Goal: Task Accomplishment & Management: Use online tool/utility

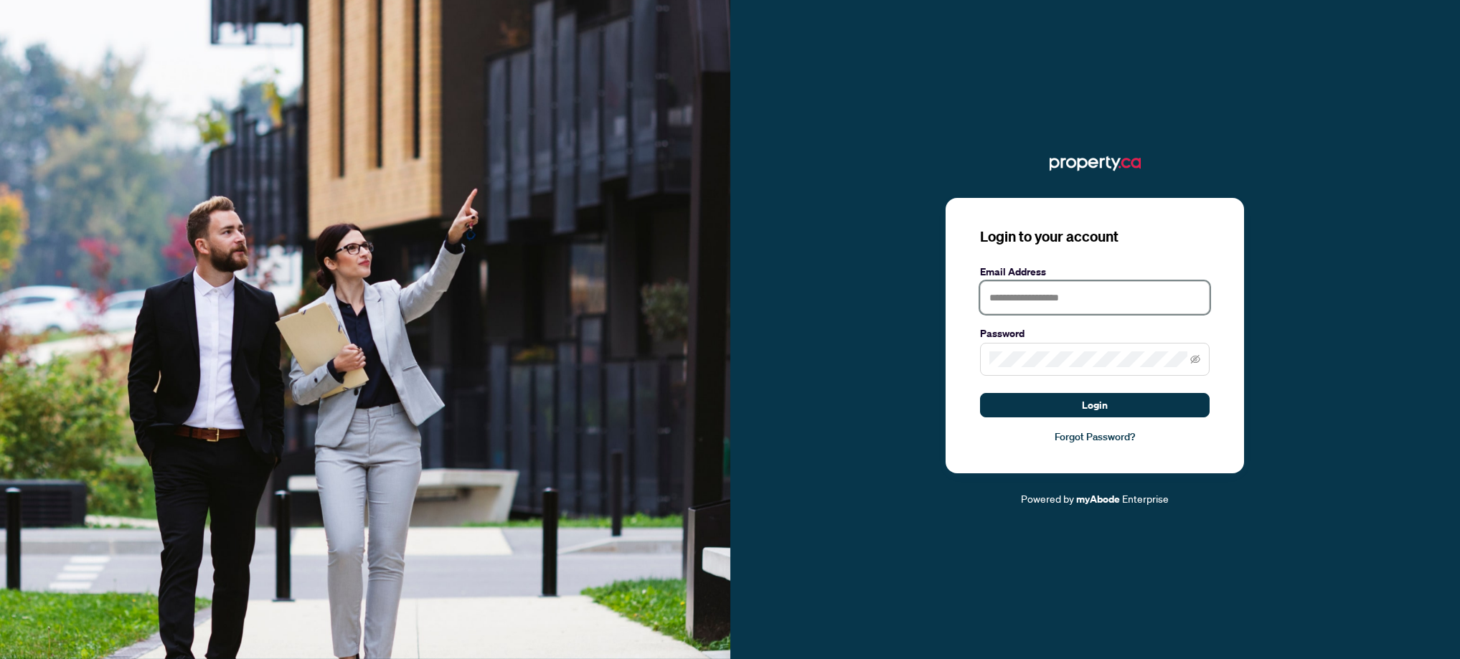
click at [1030, 301] on input "text" at bounding box center [1095, 297] width 230 height 33
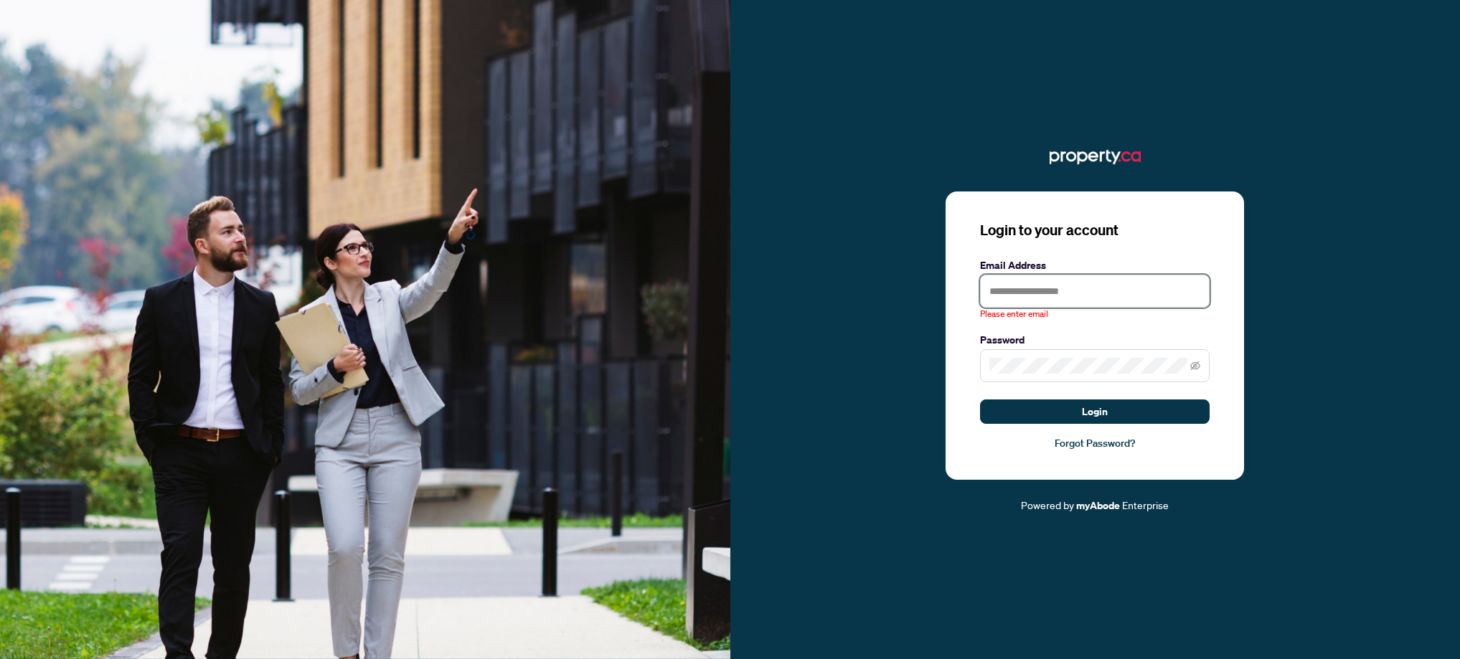
click at [1004, 298] on input "text" at bounding box center [1095, 291] width 230 height 33
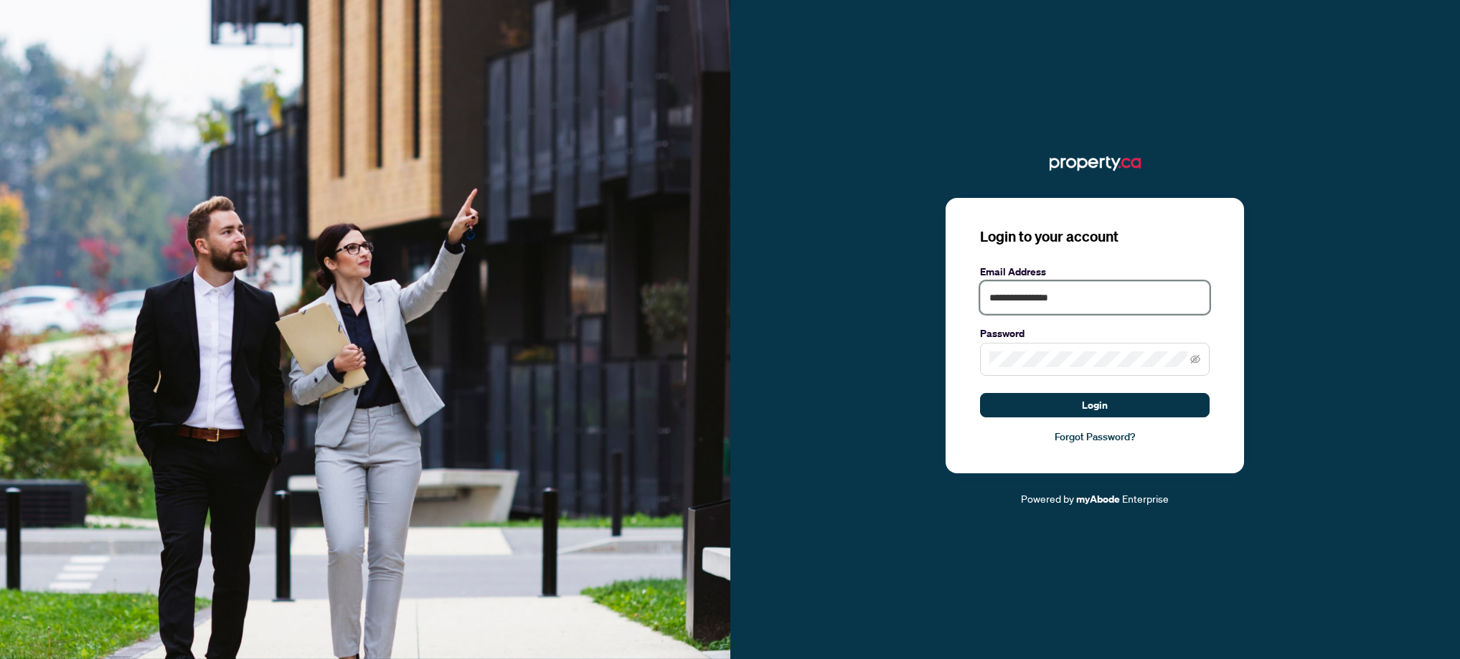
type input "**********"
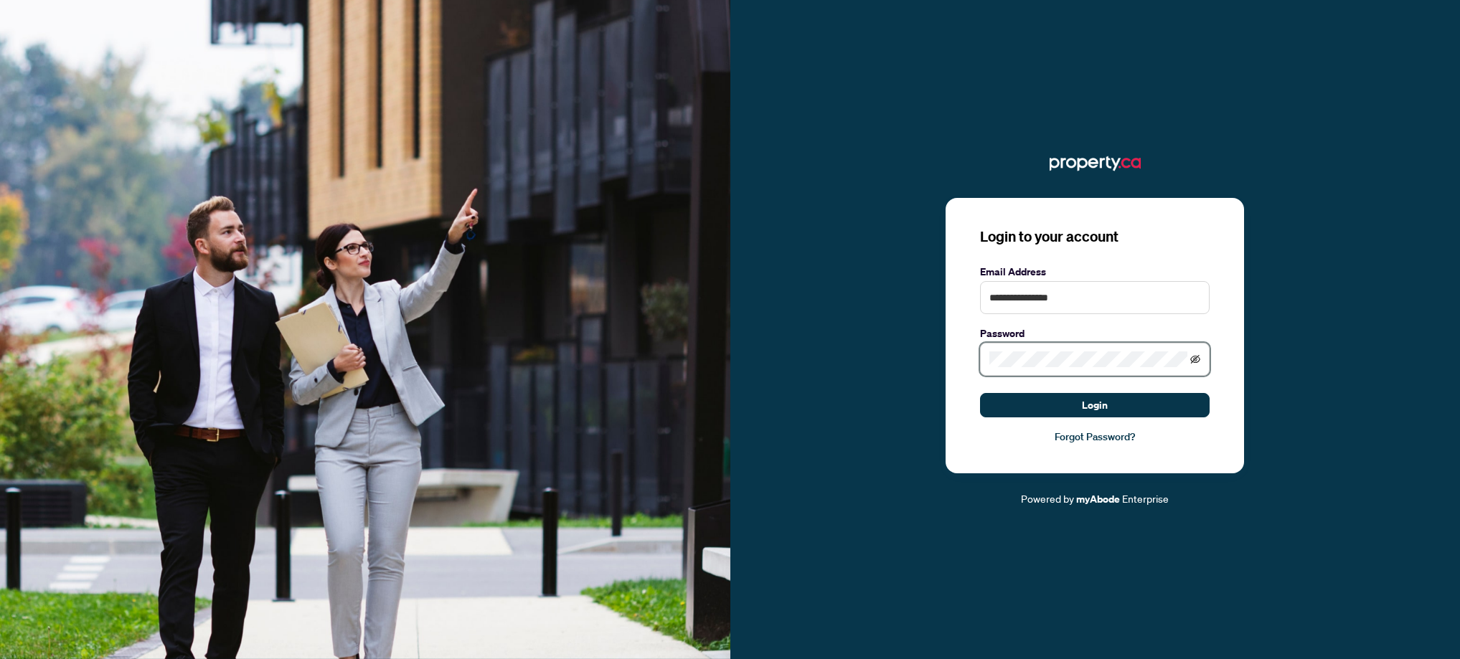
click at [1196, 359] on icon "eye-invisible" at bounding box center [1195, 359] width 10 height 9
click at [980, 393] on button "Login" at bounding box center [1095, 405] width 230 height 24
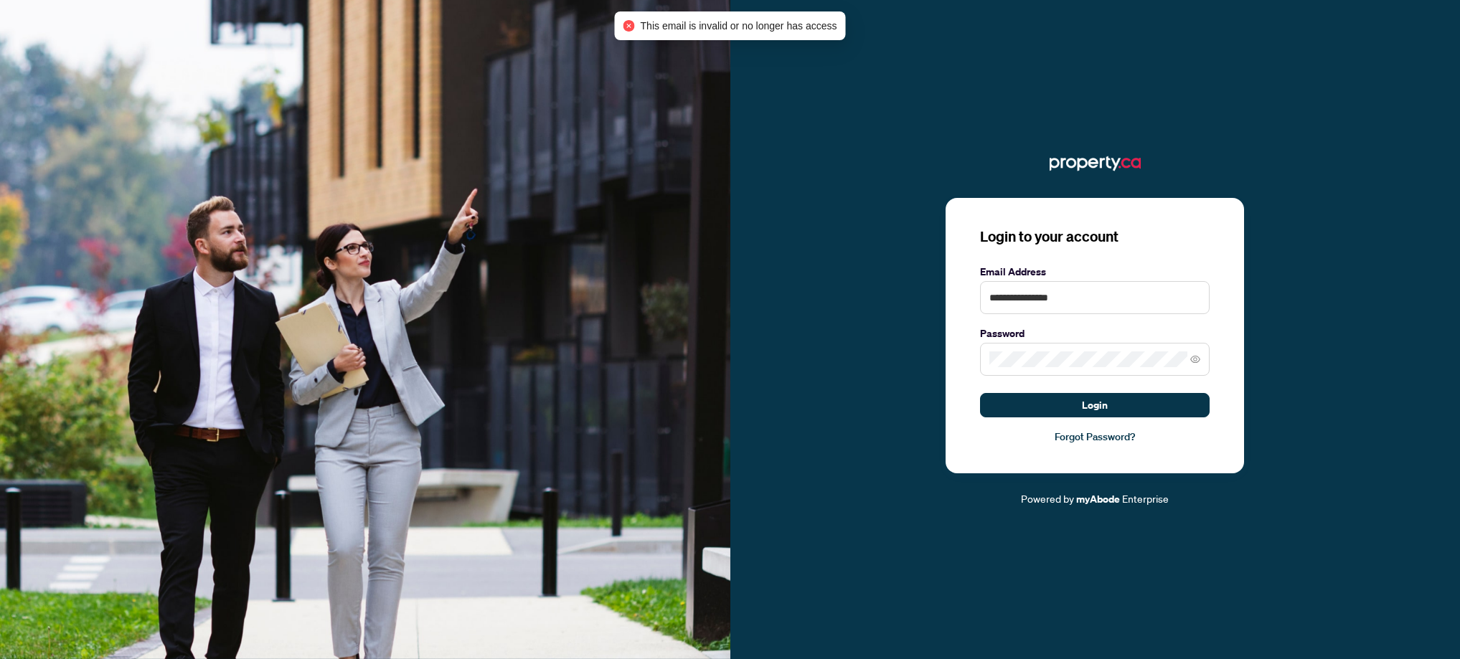
click at [1114, 436] on link "Forgot Password?" at bounding box center [1095, 437] width 230 height 16
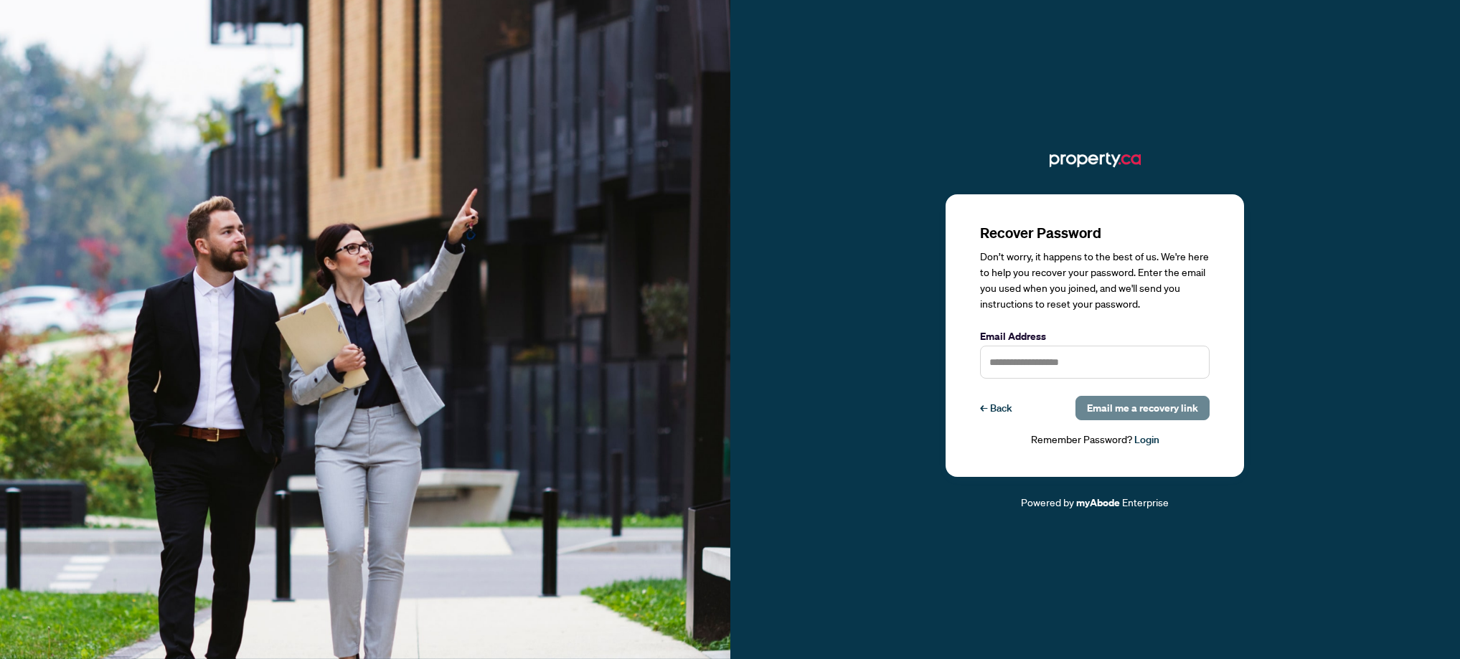
click at [1137, 414] on span "Email me a recovery link" at bounding box center [1142, 408] width 111 height 23
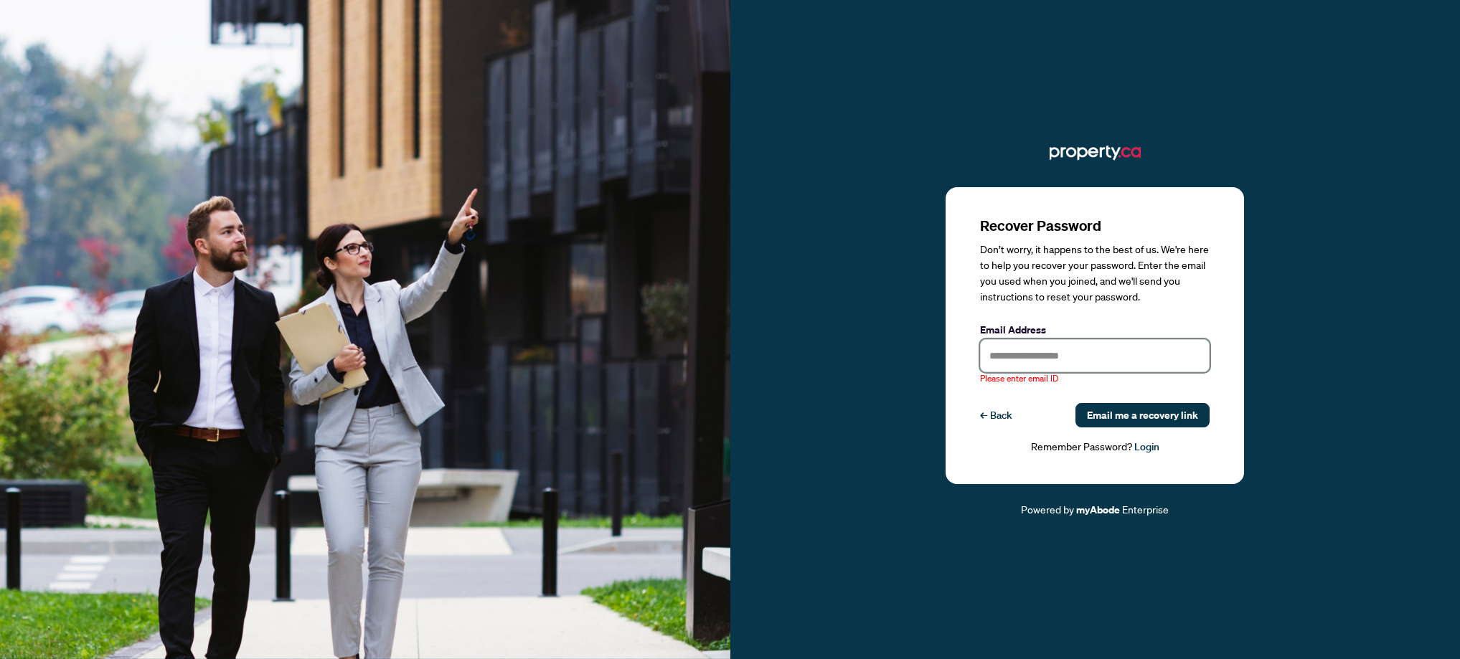
click at [1063, 359] on input "text" at bounding box center [1095, 355] width 230 height 33
type input "**********"
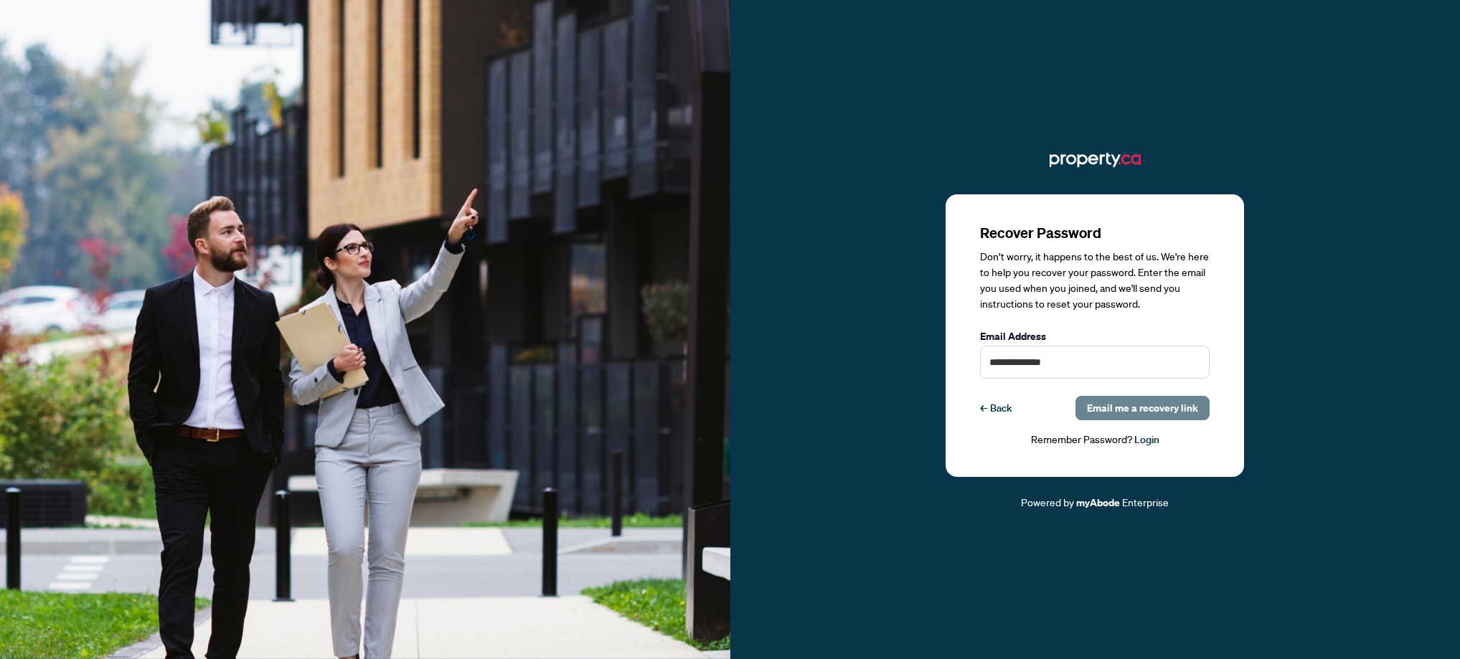
click at [1147, 404] on span "Email me a recovery link" at bounding box center [1142, 408] width 111 height 23
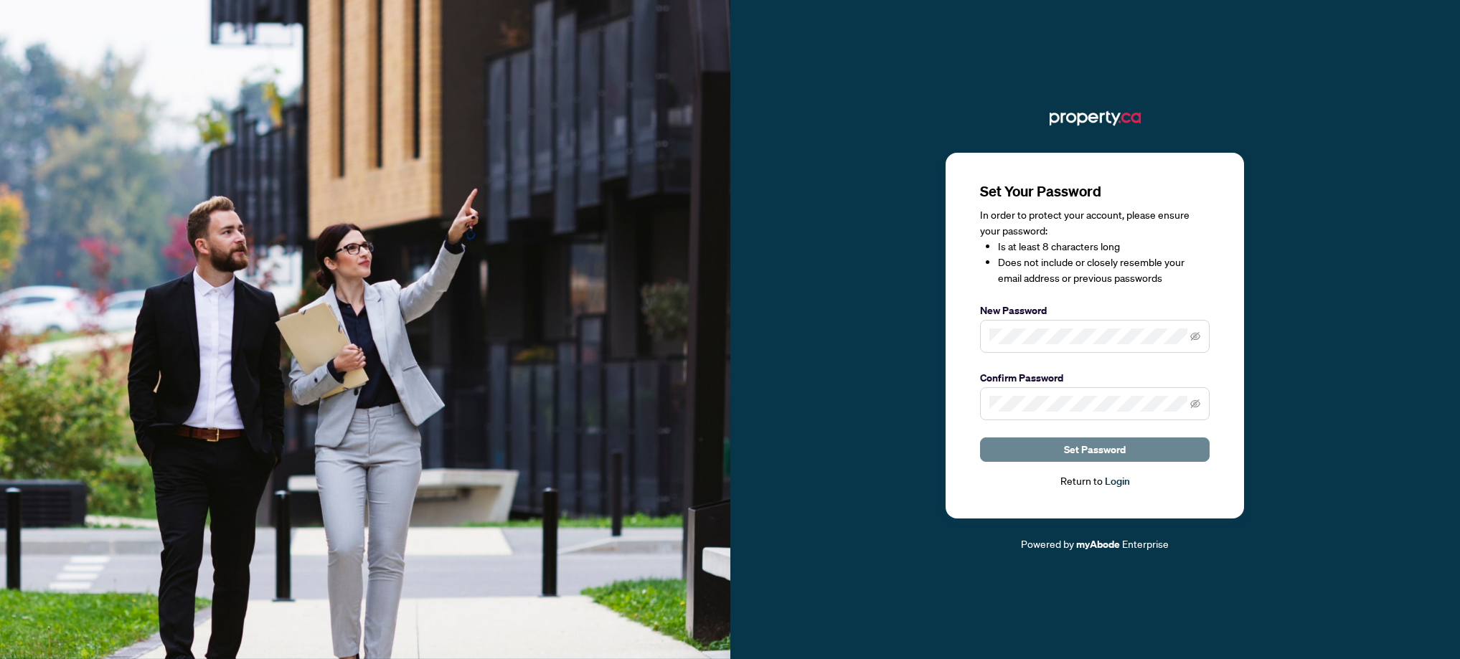
click at [1082, 447] on span "Set Password" at bounding box center [1095, 449] width 62 height 23
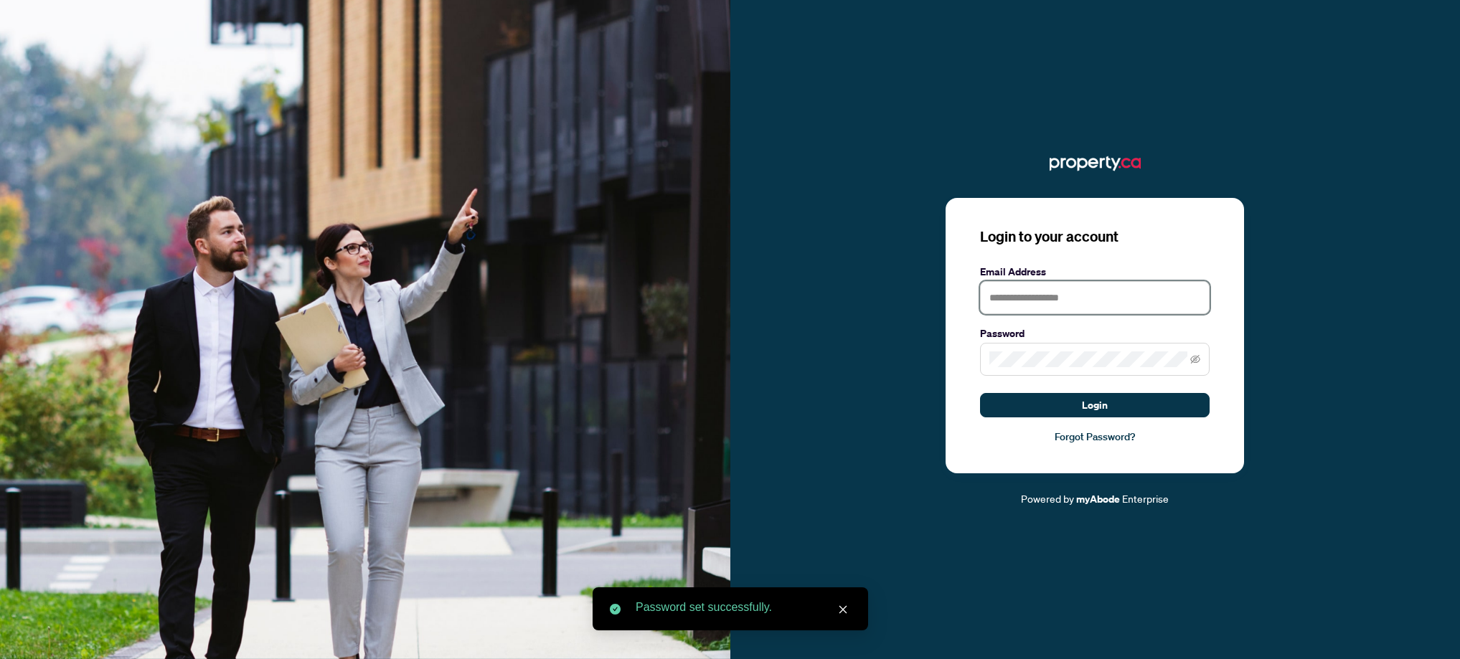
click at [1042, 301] on input "text" at bounding box center [1095, 297] width 230 height 33
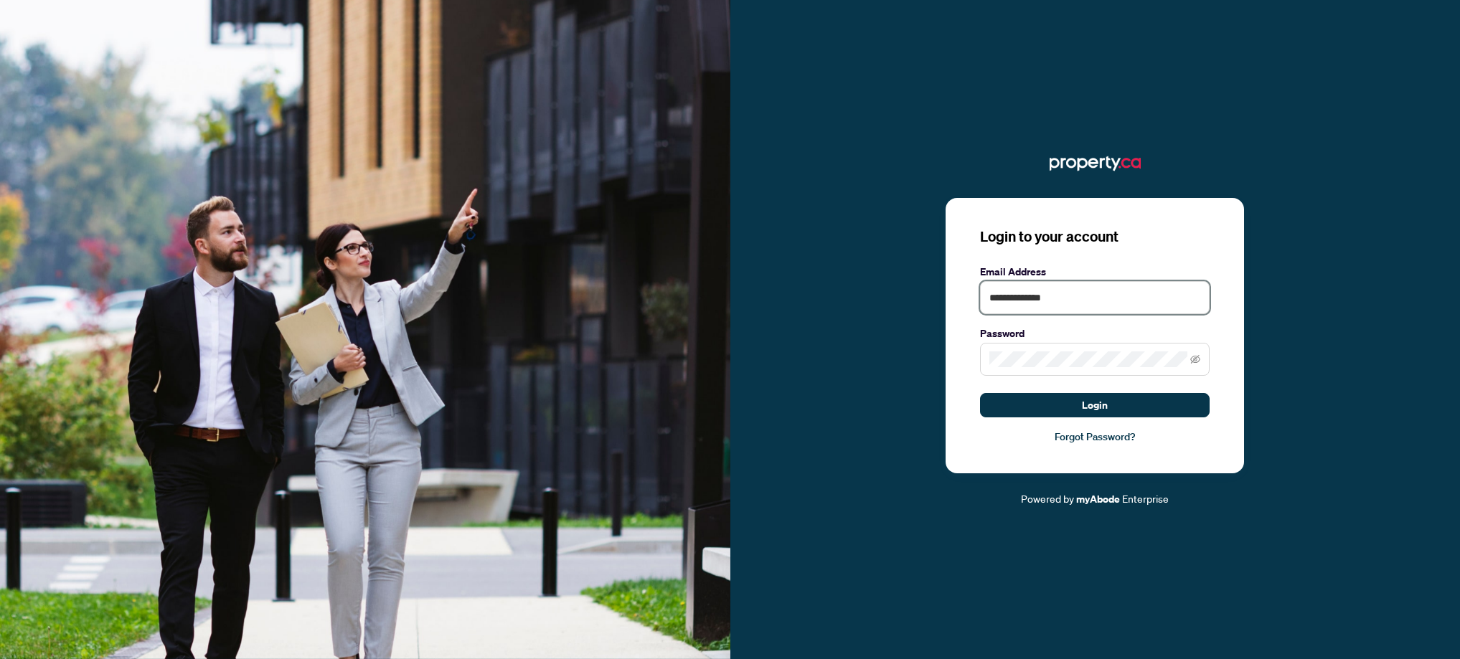
type input "**********"
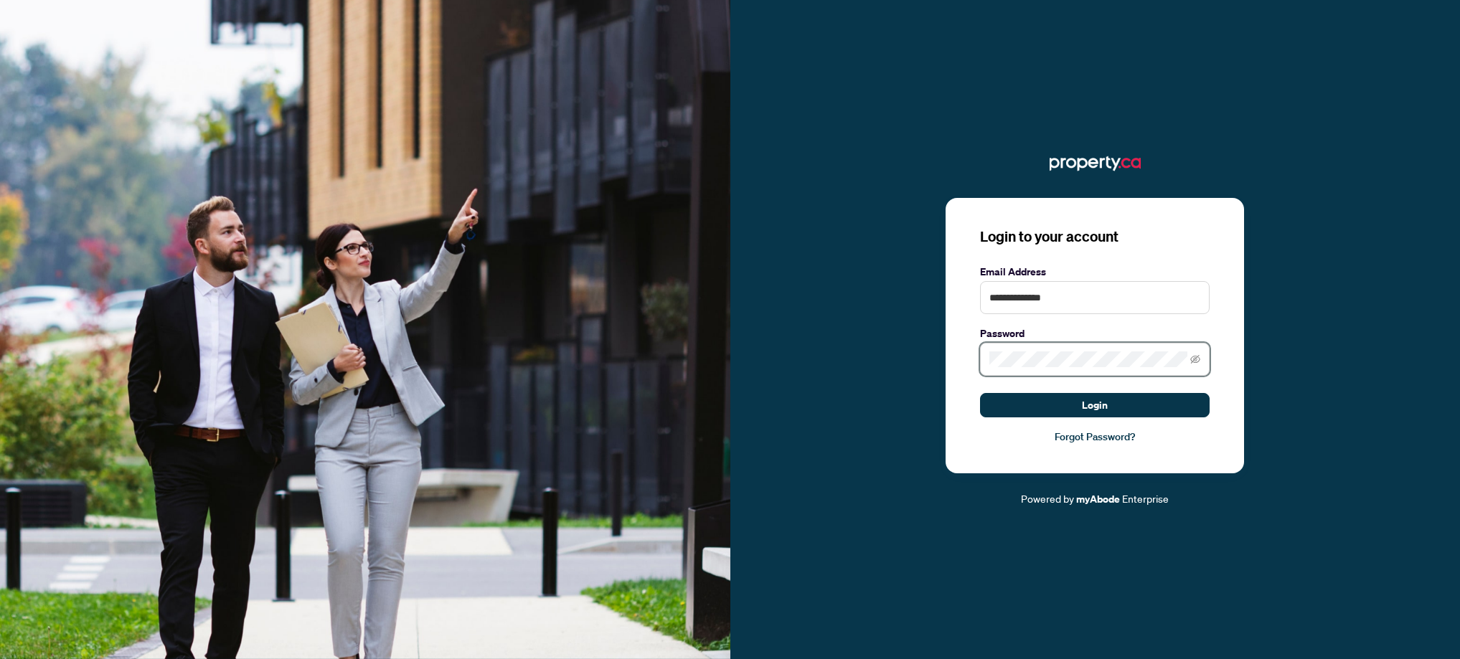
click at [980, 393] on button "Login" at bounding box center [1095, 405] width 230 height 24
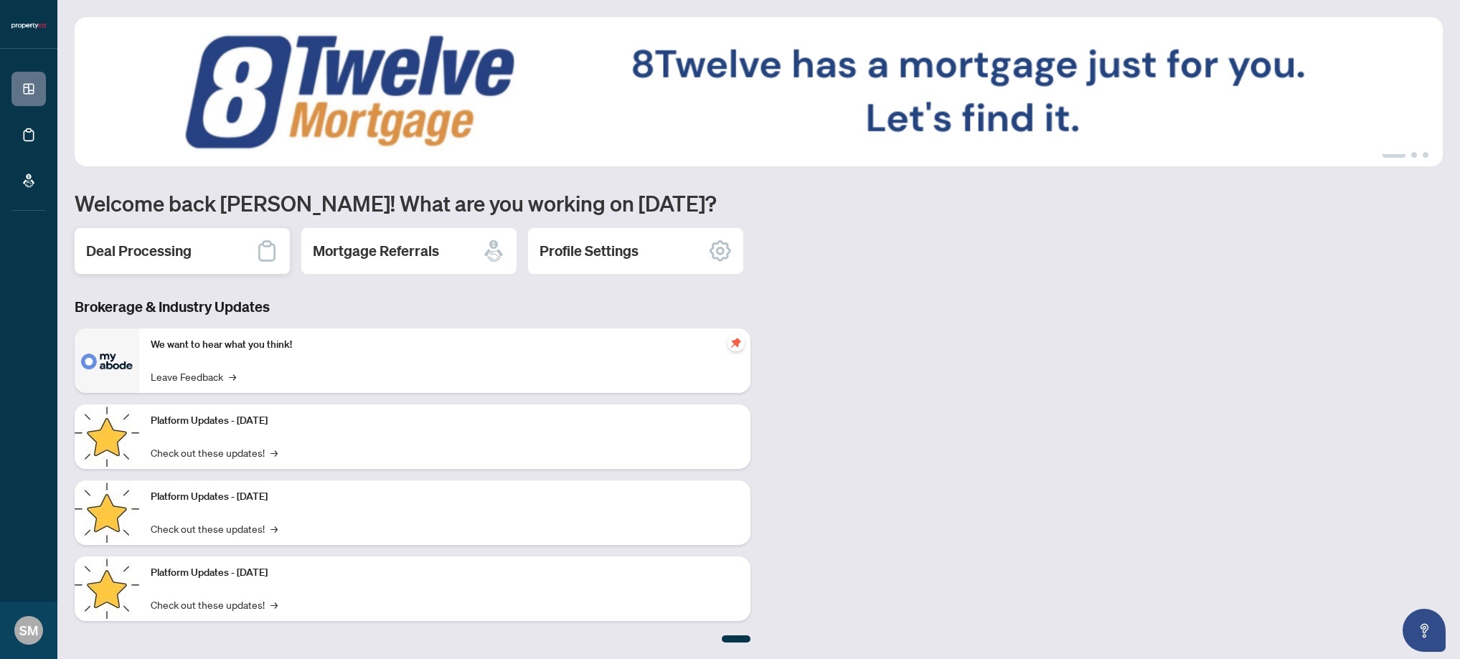
click at [161, 241] on h2 "Deal Processing" at bounding box center [138, 251] width 105 height 20
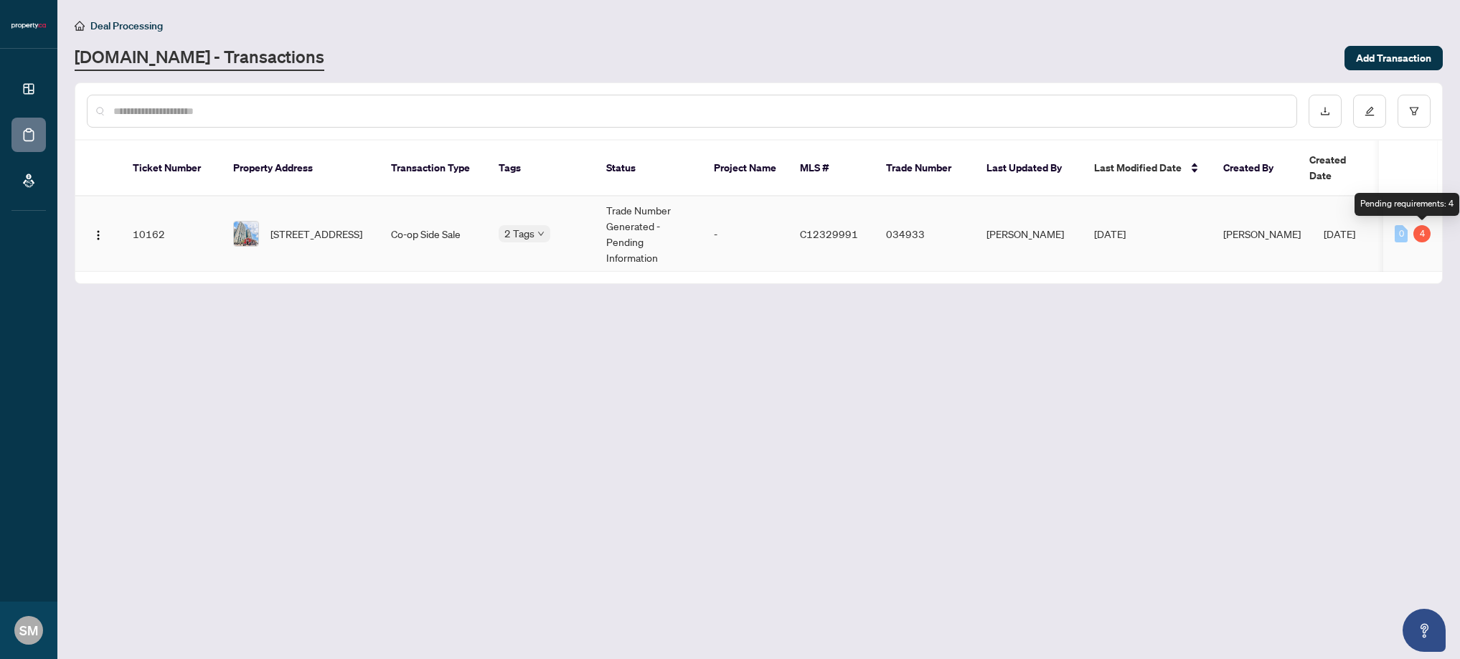
click at [1423, 236] on div "4" at bounding box center [1421, 233] width 17 height 17
